Goal: Submit feedback/report problem

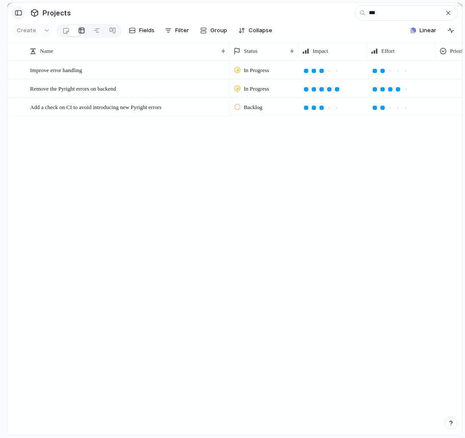
click at [18, 12] on div "button" at bounding box center [19, 13] width 8 height 6
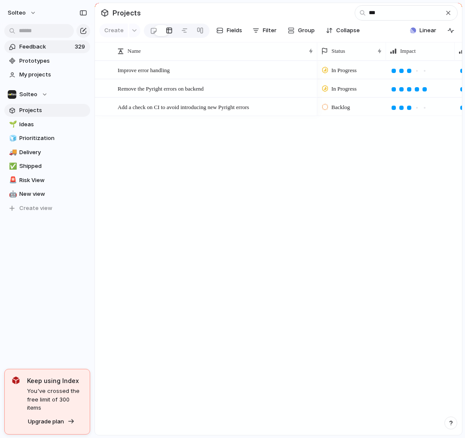
click at [41, 52] on link "Feedback 329" at bounding box center [47, 46] width 86 height 13
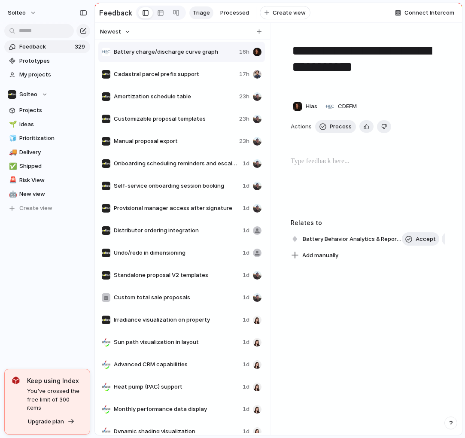
click at [153, 52] on span "Battery charge/discharge curve graph" at bounding box center [175, 52] width 122 height 9
